Goal: Information Seeking & Learning: Compare options

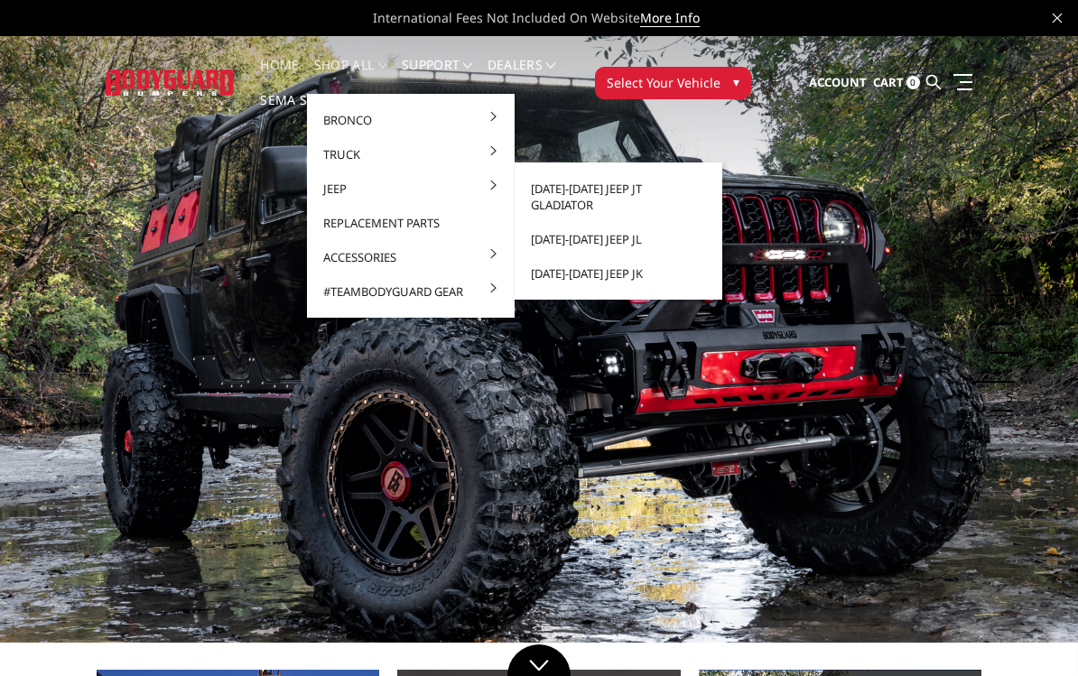
click at [676, 188] on link "[DATE]-[DATE] Jeep JT Gladiator" at bounding box center [618, 197] width 193 height 51
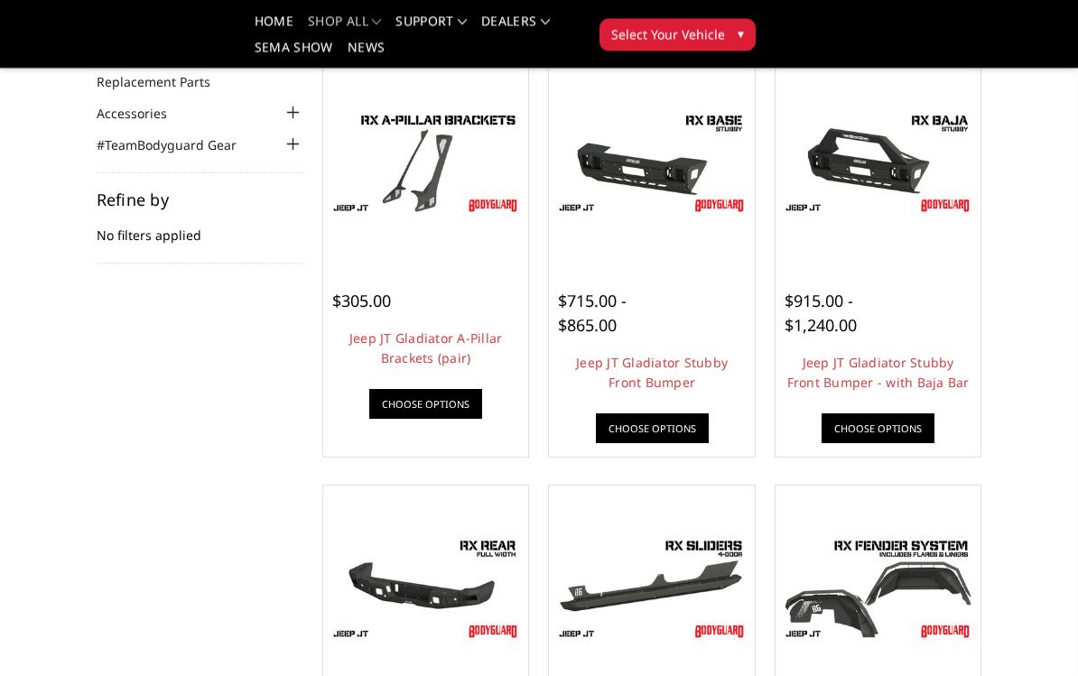
scroll to position [198, 0]
click at [882, 163] on img at bounding box center [878, 162] width 197 height 110
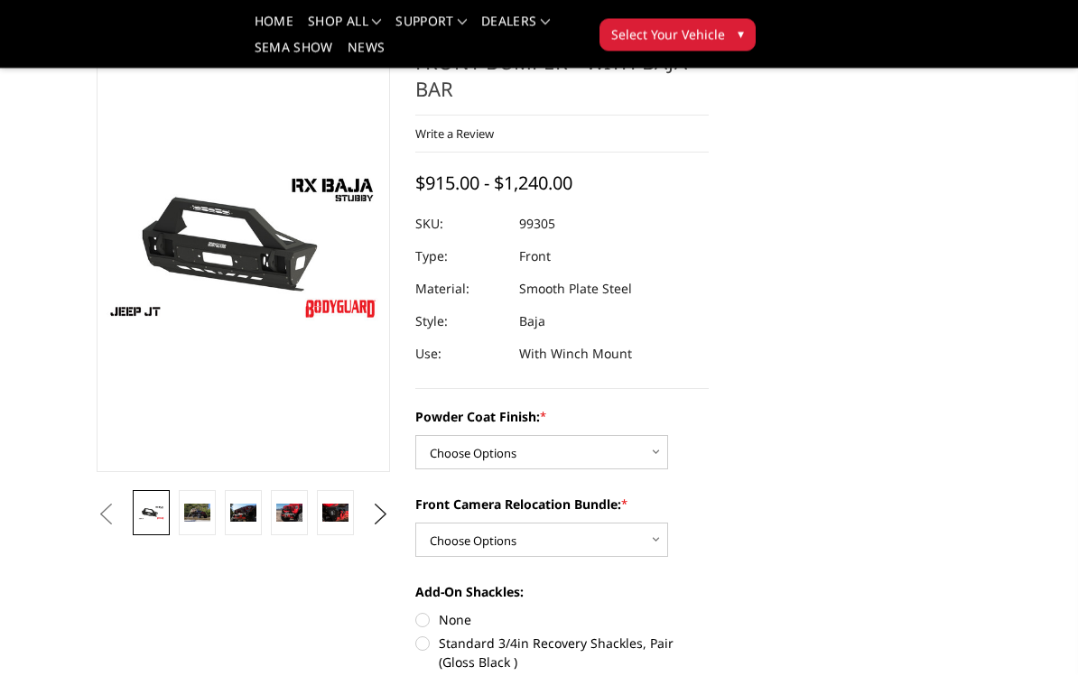
scroll to position [106, 0]
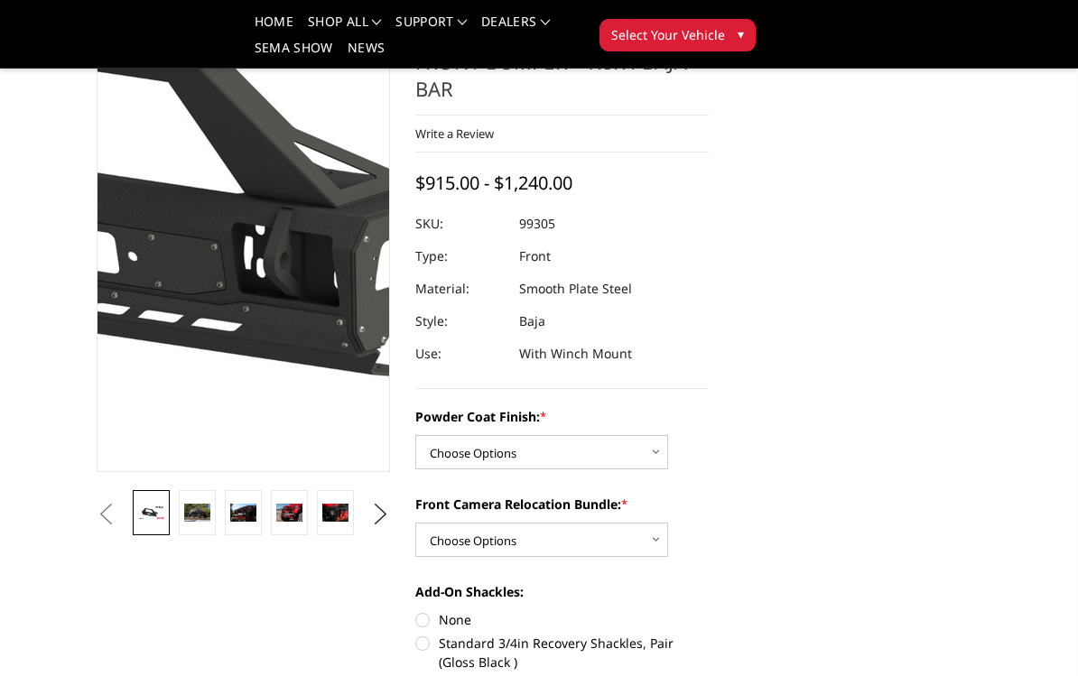
click at [271, 367] on img at bounding box center [163, 194] width 1156 height 650
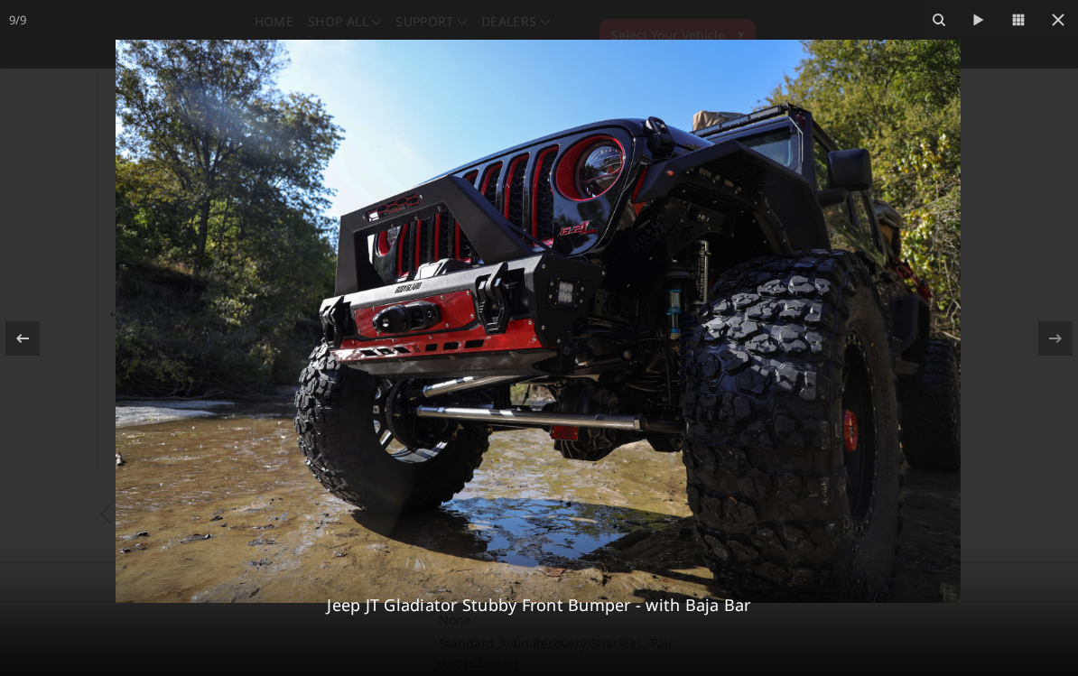
click at [1071, 18] on button at bounding box center [1058, 20] width 40 height 40
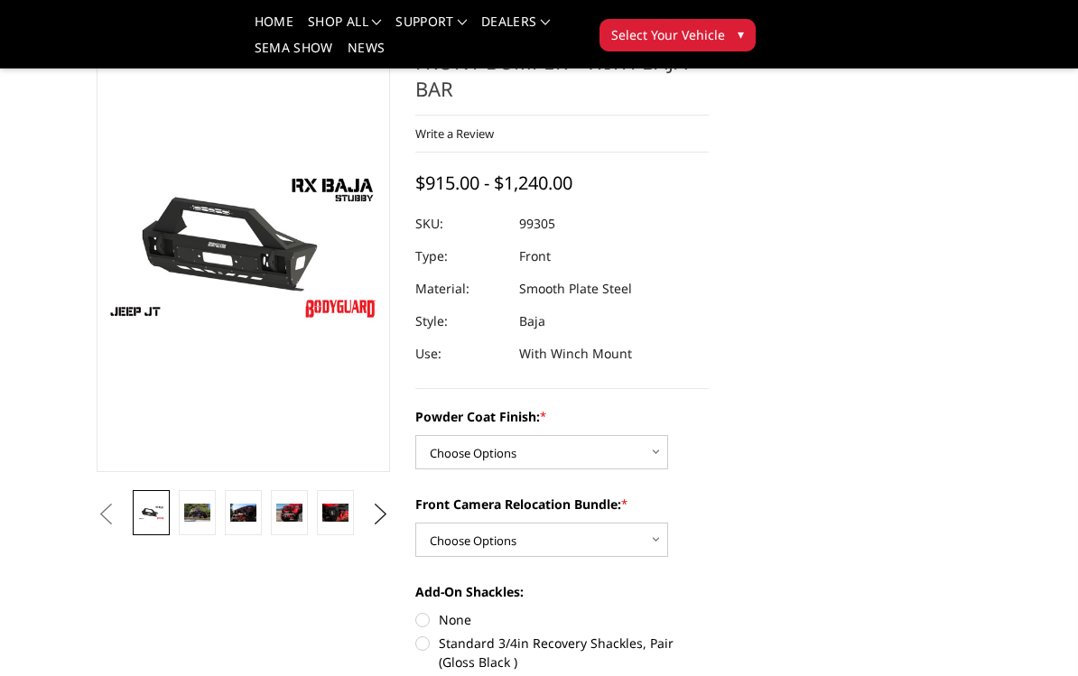
scroll to position [0, 0]
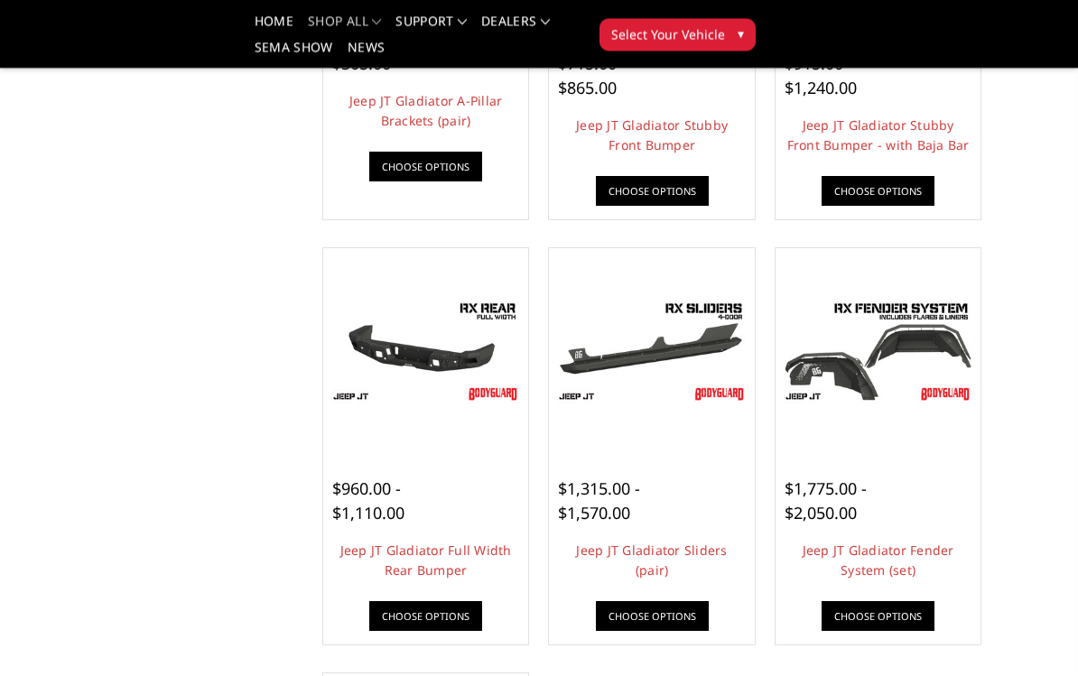
scroll to position [435, 0]
click at [689, 433] on div at bounding box center [651, 351] width 197 height 197
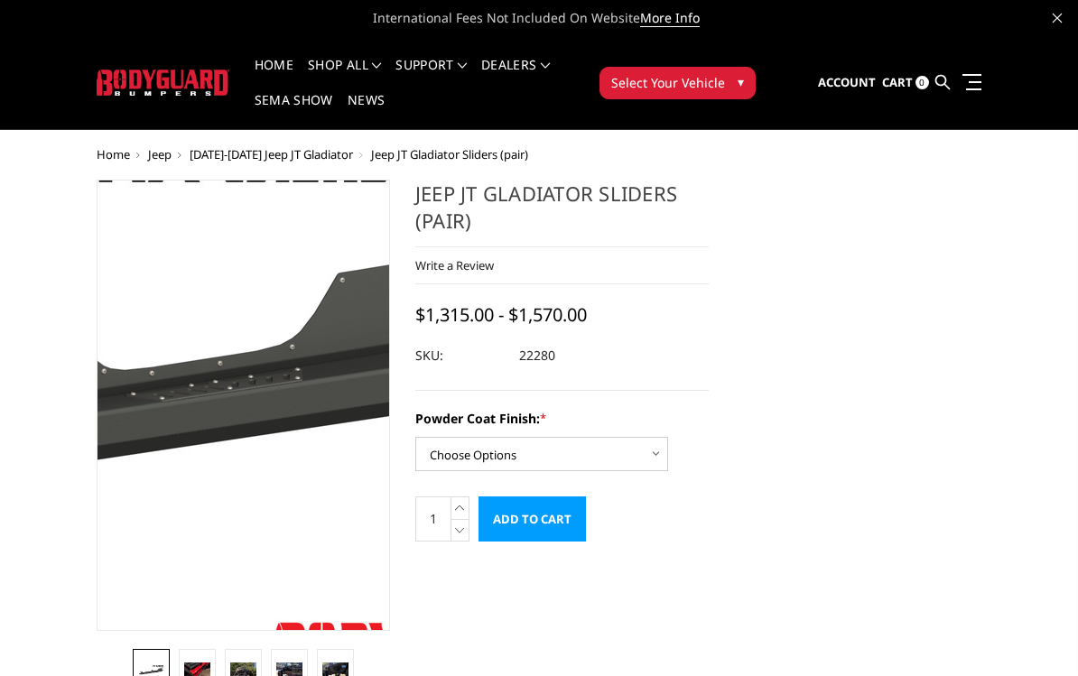
click at [321, 411] on img at bounding box center [17, 404] width 1156 height 650
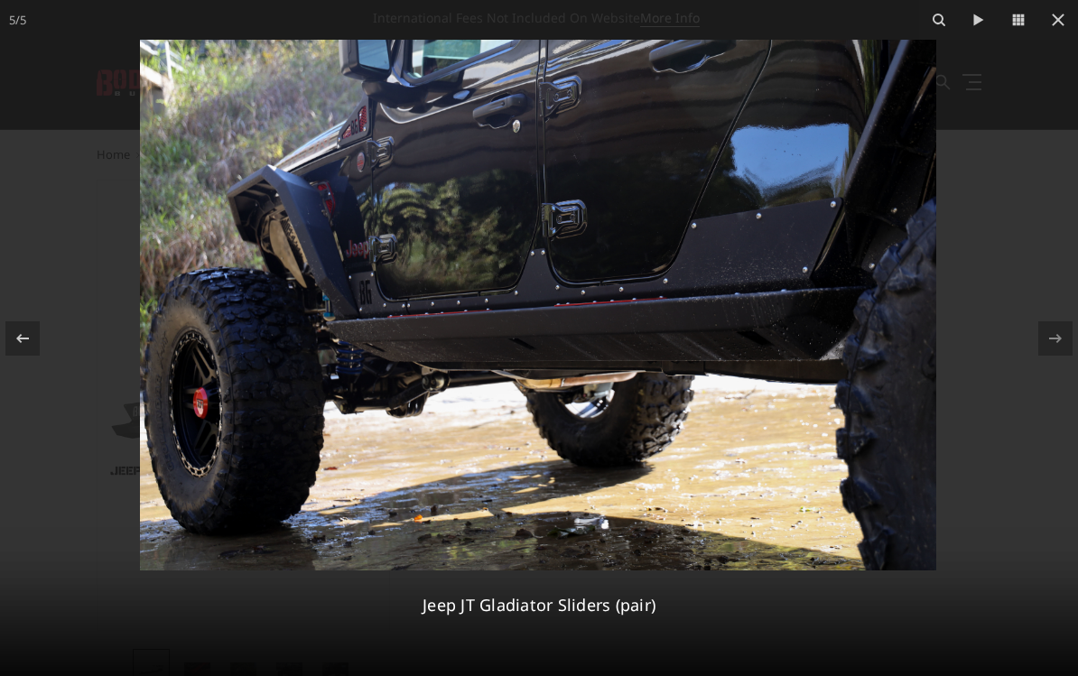
click at [1058, 23] on icon at bounding box center [1058, 20] width 22 height 22
